Goal: Task Accomplishment & Management: Manage account settings

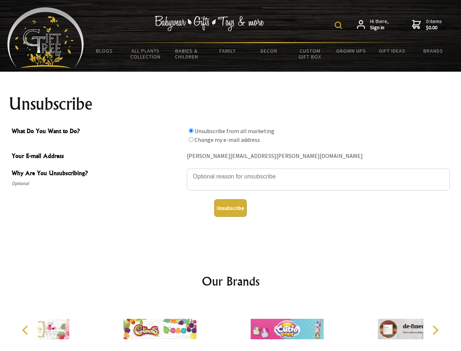
click at [340, 25] on img at bounding box center [338, 25] width 7 height 7
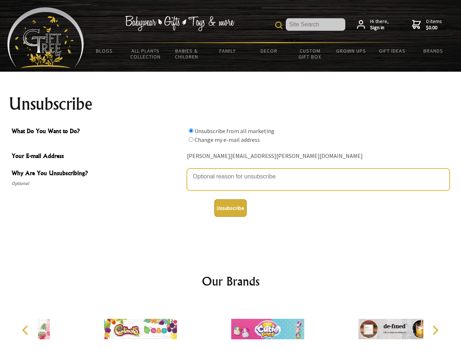
click at [231, 171] on textarea "Why Are You Unsubscribing?" at bounding box center [318, 179] width 263 height 22
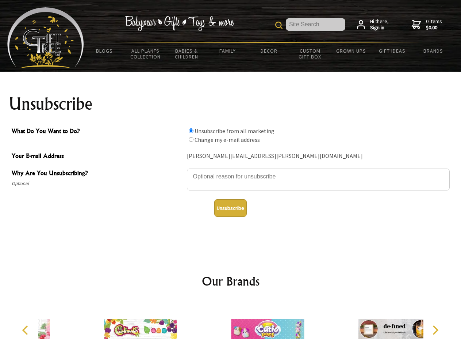
click at [191, 130] on input "What Do You Want to Do?" at bounding box center [191, 130] width 5 height 5
click at [191, 139] on input "What Do You Want to Do?" at bounding box center [191, 139] width 5 height 5
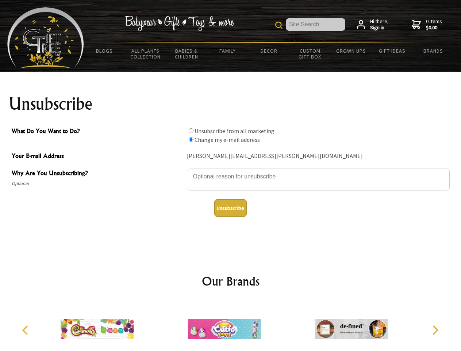
radio input "true"
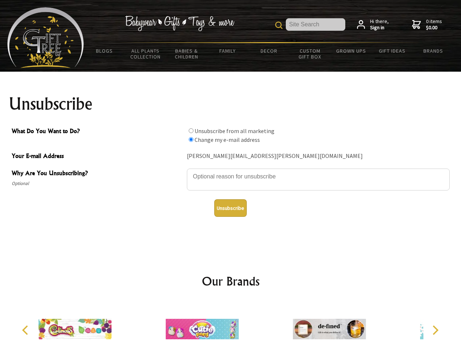
click at [231, 208] on button "Unsubscribe" at bounding box center [230, 208] width 33 height 18
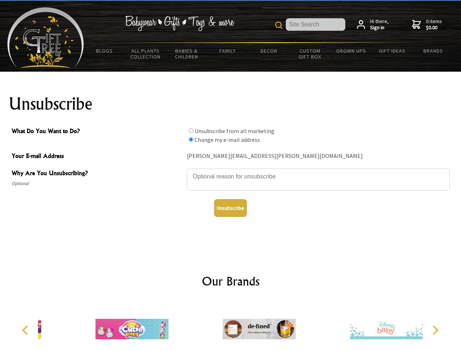
click at [231, 326] on img at bounding box center [259, 328] width 73 height 55
click at [26, 330] on icon "Previous" at bounding box center [25, 329] width 9 height 9
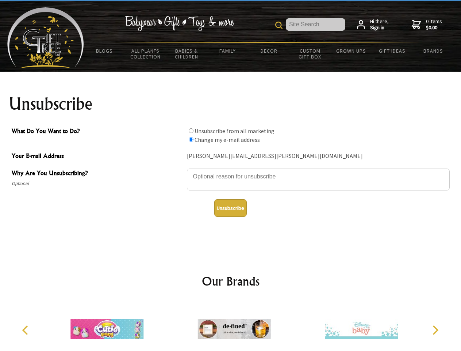
click at [436, 330] on icon "Next" at bounding box center [434, 329] width 9 height 9
